Goal: Complete application form

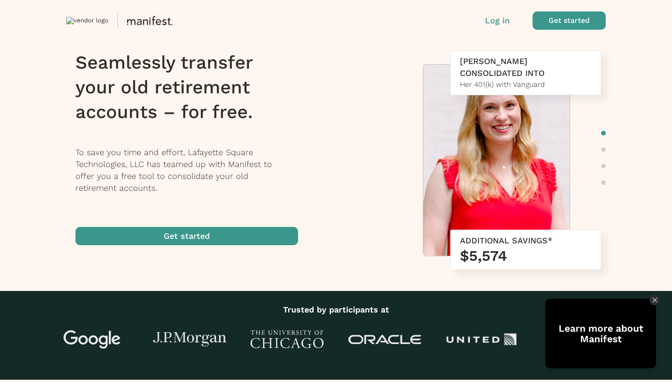
click at [169, 238] on span "button" at bounding box center [186, 236] width 223 height 18
